Goal: Task Accomplishment & Management: Use online tool/utility

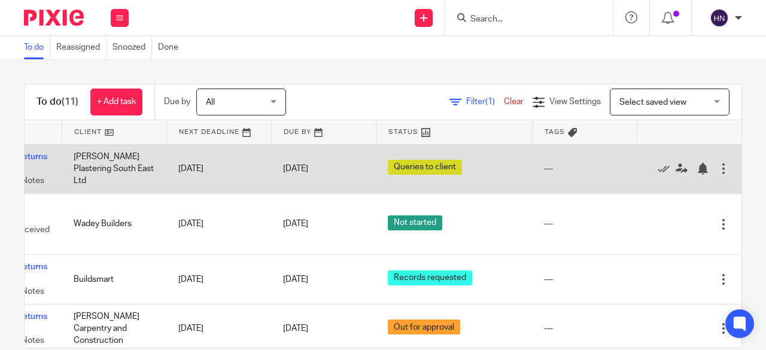
scroll to position [0, 127]
click at [657, 167] on icon at bounding box center [663, 169] width 12 height 12
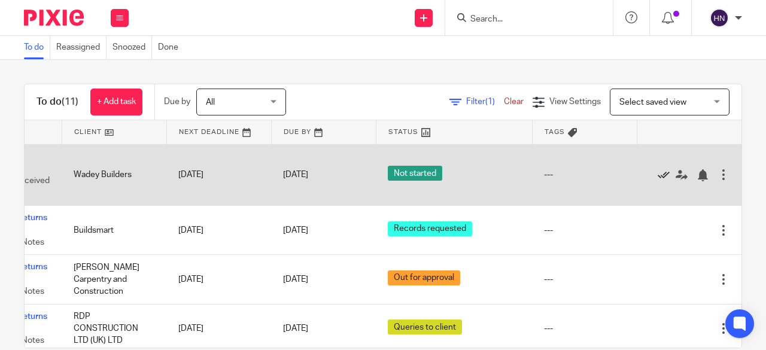
click at [657, 178] on icon at bounding box center [663, 175] width 12 height 12
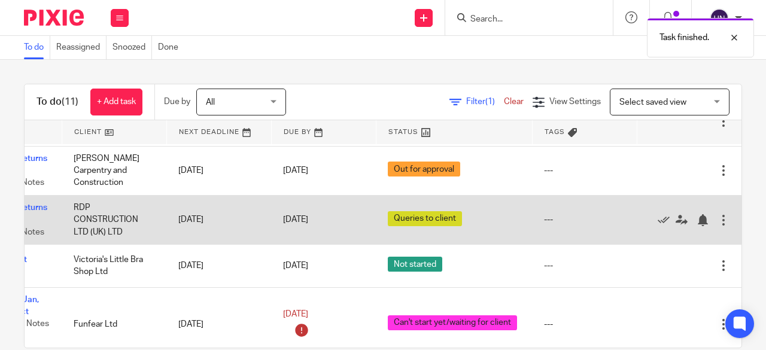
scroll to position [48, 127]
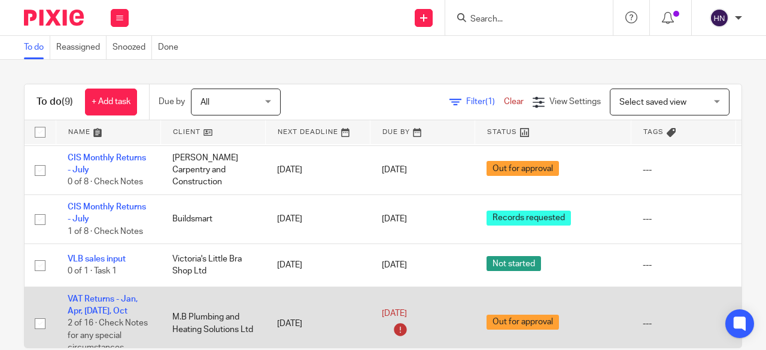
scroll to position [48, 127]
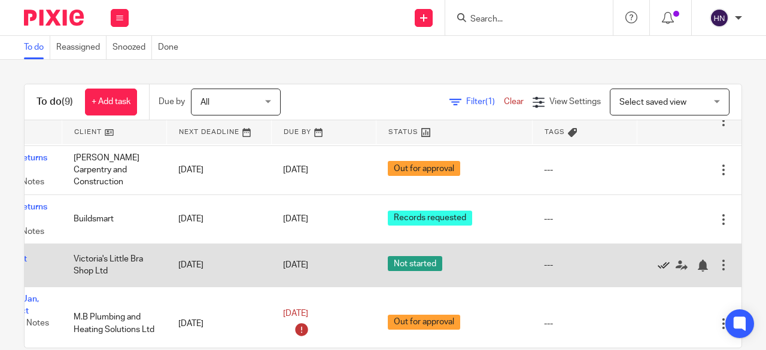
click at [657, 263] on icon at bounding box center [663, 266] width 12 height 12
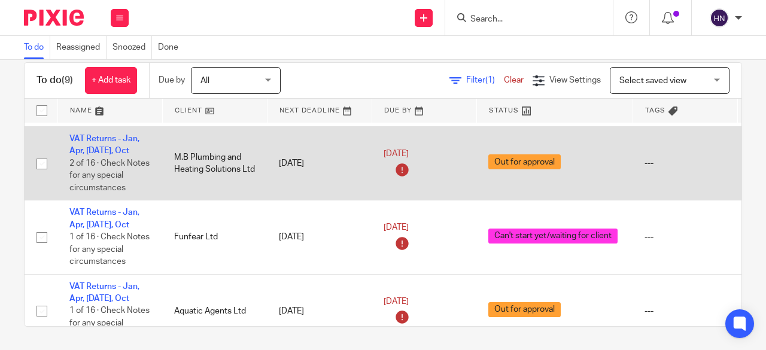
scroll to position [143, 0]
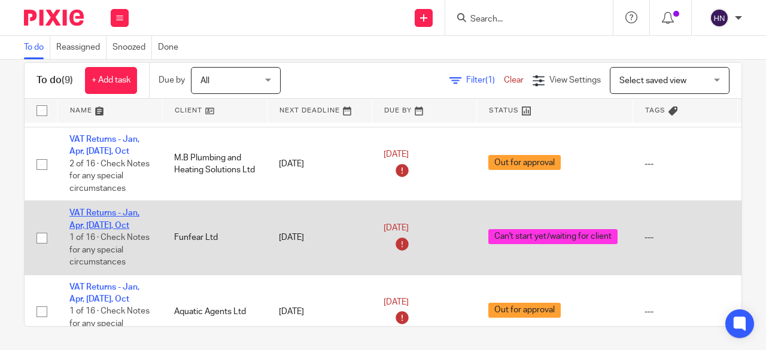
click at [103, 209] on link "VAT Returns - Jan, Apr, [DATE], Oct" at bounding box center [104, 219] width 70 height 20
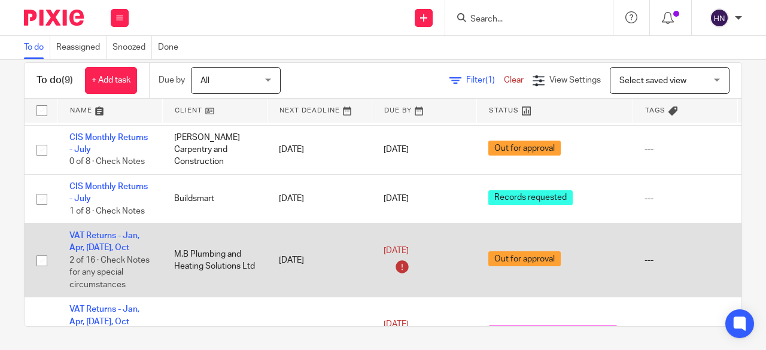
scroll to position [46, 0]
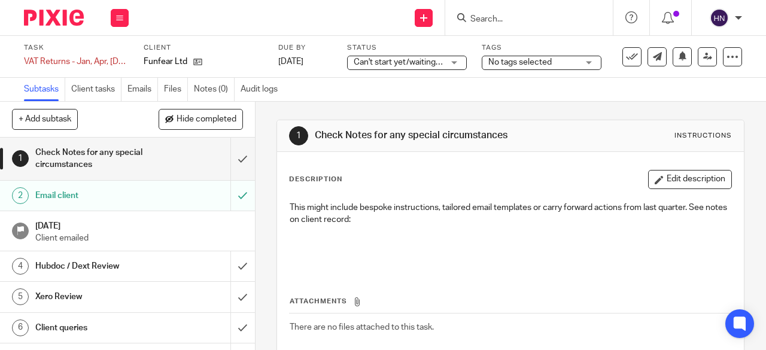
click at [418, 65] on span "Can't start yet/waiting for client" at bounding box center [412, 62] width 117 height 8
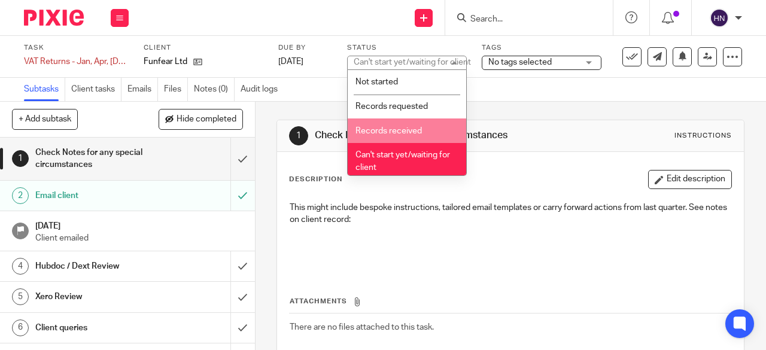
scroll to position [93, 0]
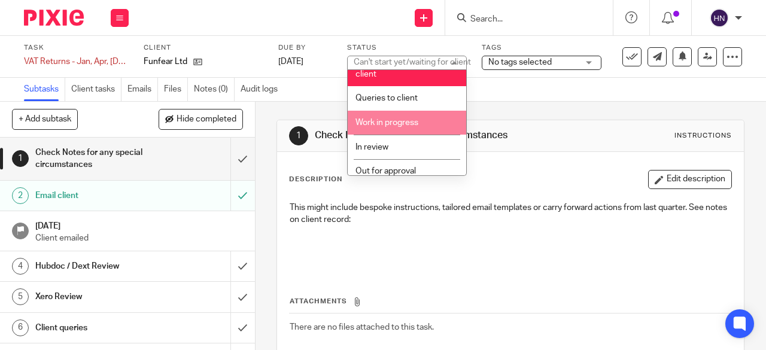
click at [384, 130] on li "Work in progress" at bounding box center [407, 123] width 118 height 25
